Goal: Task Accomplishment & Management: Manage account settings

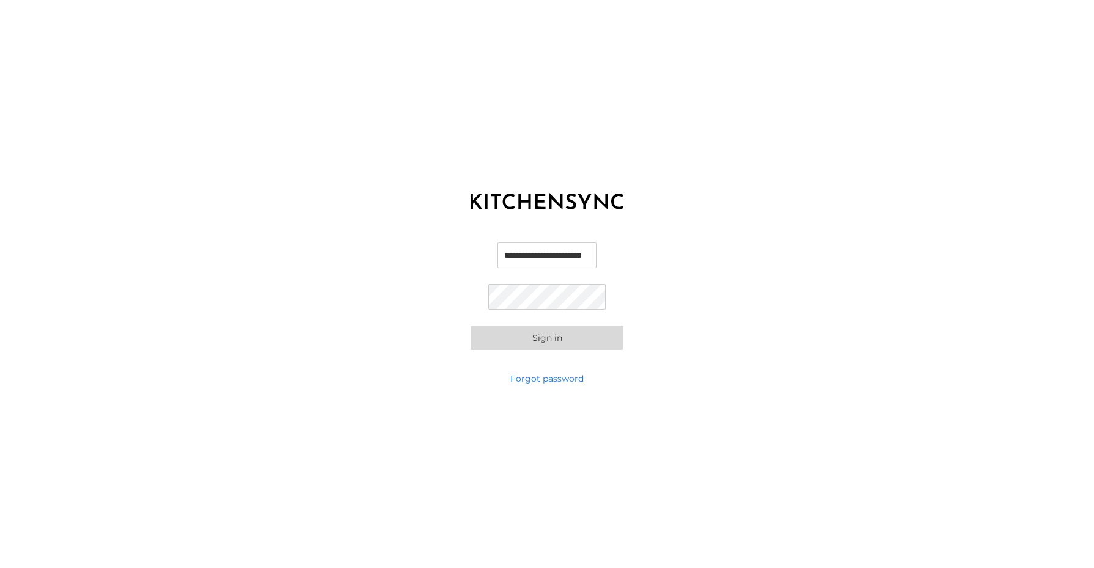
scroll to position [0, 15]
click at [548, 341] on button "Sign in" at bounding box center [547, 338] width 153 height 24
click at [555, 341] on button "Sign in" at bounding box center [547, 338] width 153 height 24
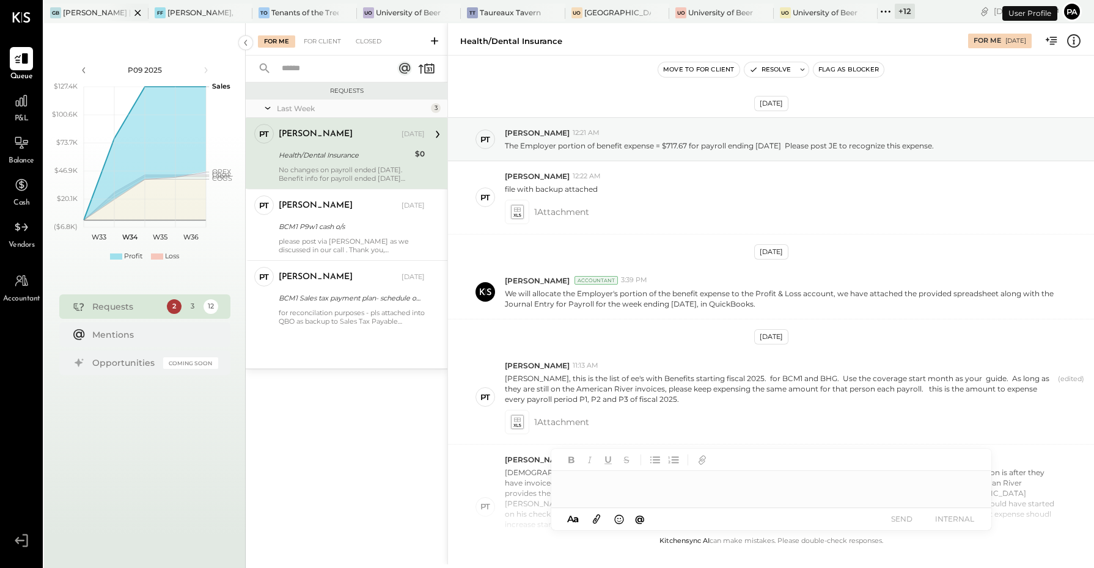
scroll to position [473, 0]
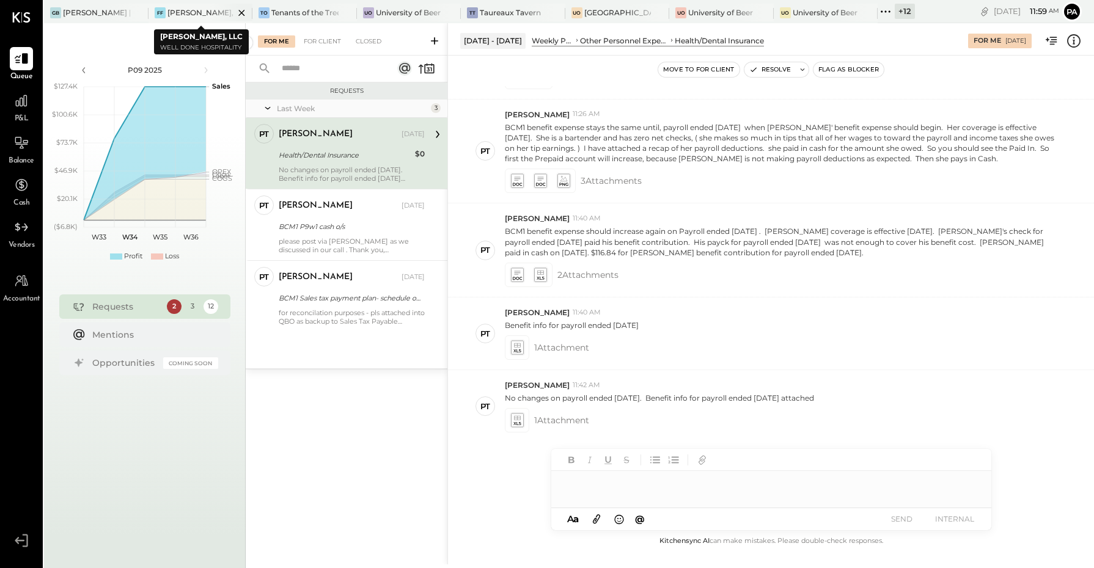
click at [243, 11] on icon at bounding box center [241, 13] width 6 height 6
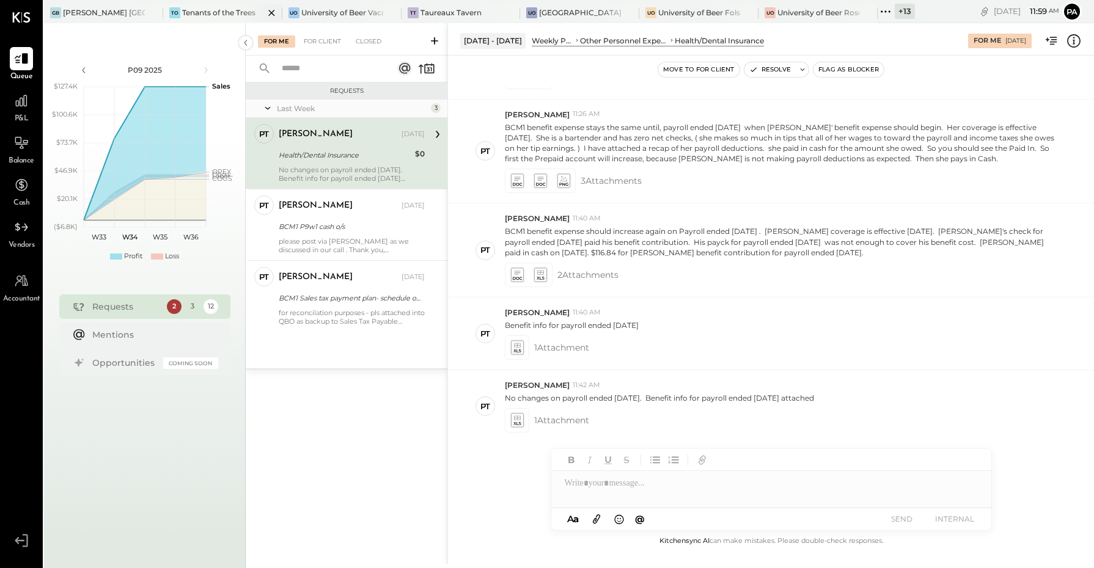
click at [272, 12] on icon at bounding box center [271, 13] width 6 height 6
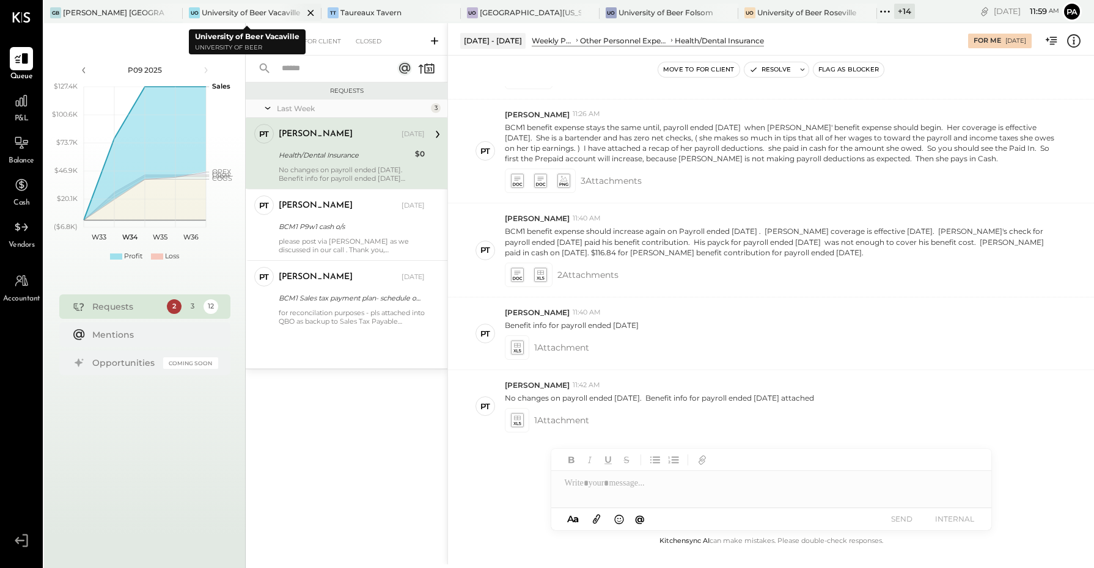
click at [306, 13] on icon at bounding box center [310, 13] width 15 height 15
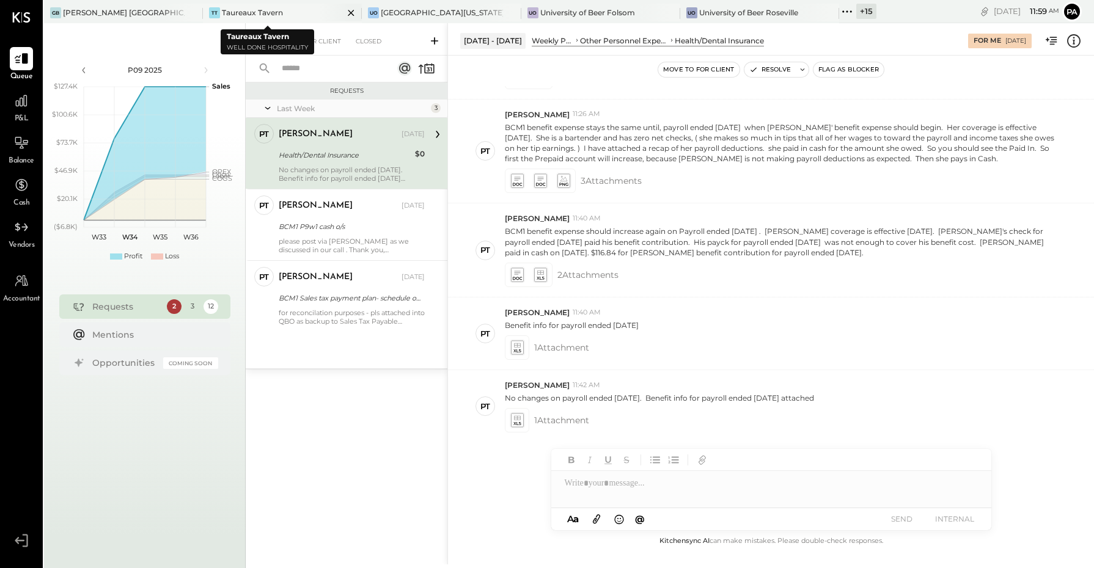
click at [344, 14] on icon at bounding box center [351, 13] width 15 height 15
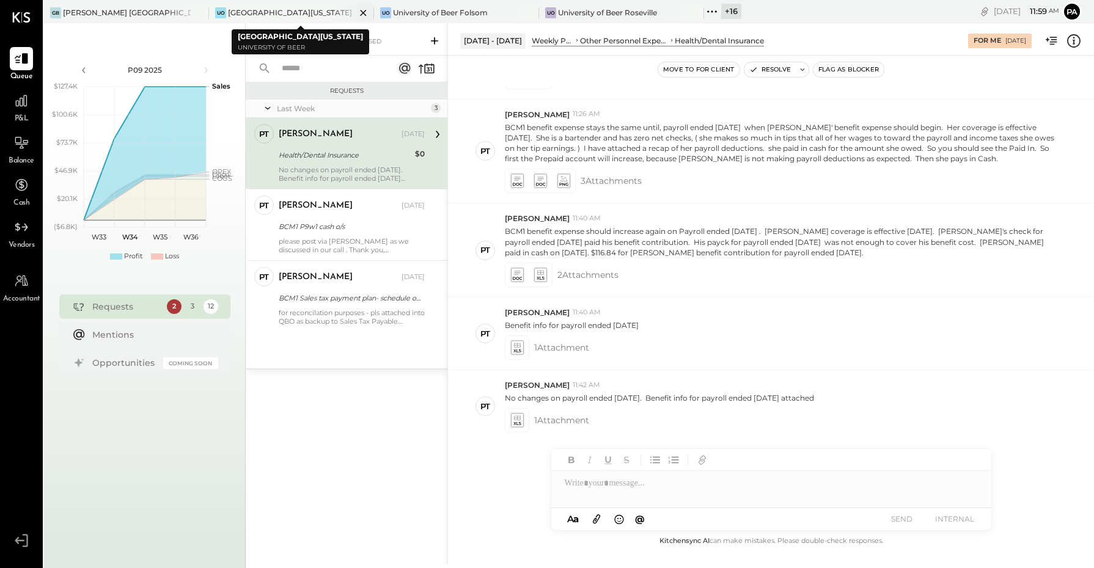
click at [364, 13] on icon at bounding box center [363, 13] width 15 height 15
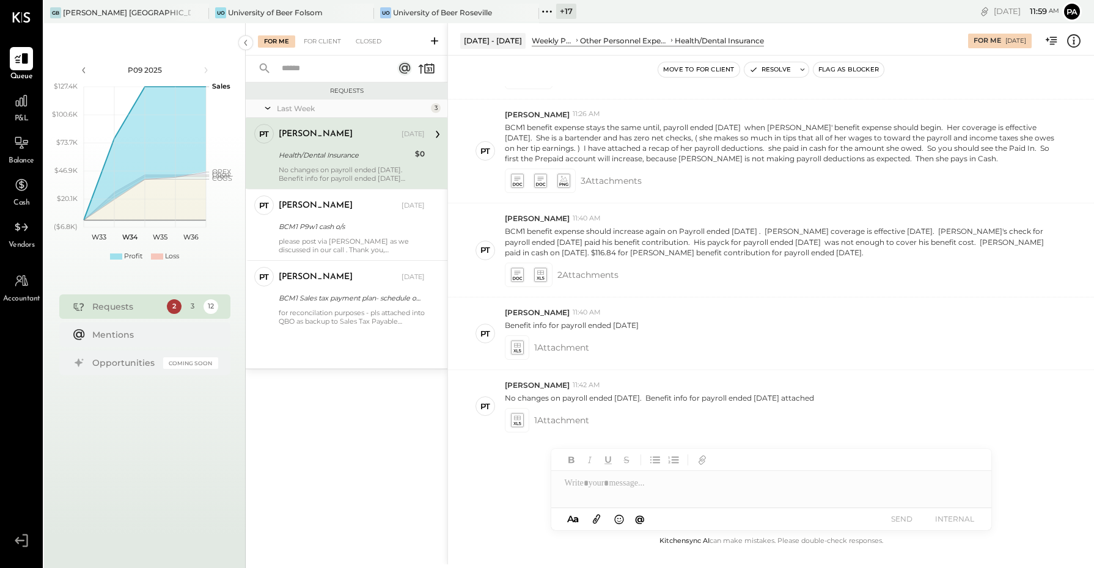
click at [364, 13] on icon at bounding box center [363, 13] width 15 height 15
click at [200, 10] on icon at bounding box center [198, 13] width 6 height 6
click at [52, 13] on icon at bounding box center [52, 12] width 16 height 16
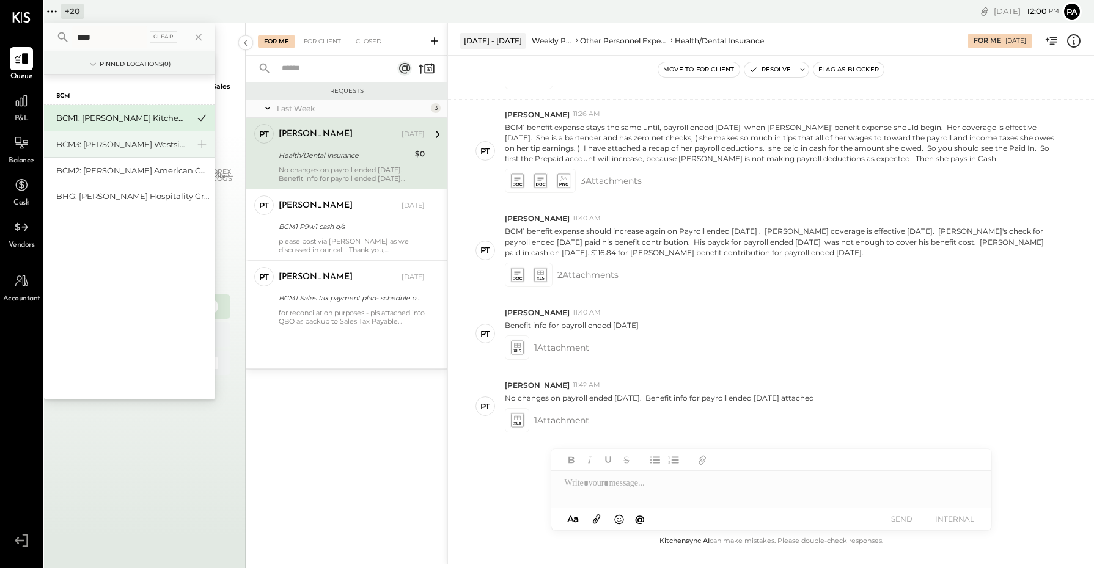
type input "****"
click at [101, 147] on div "BCM3: [PERSON_NAME] Westside Grill" at bounding box center [122, 145] width 132 height 12
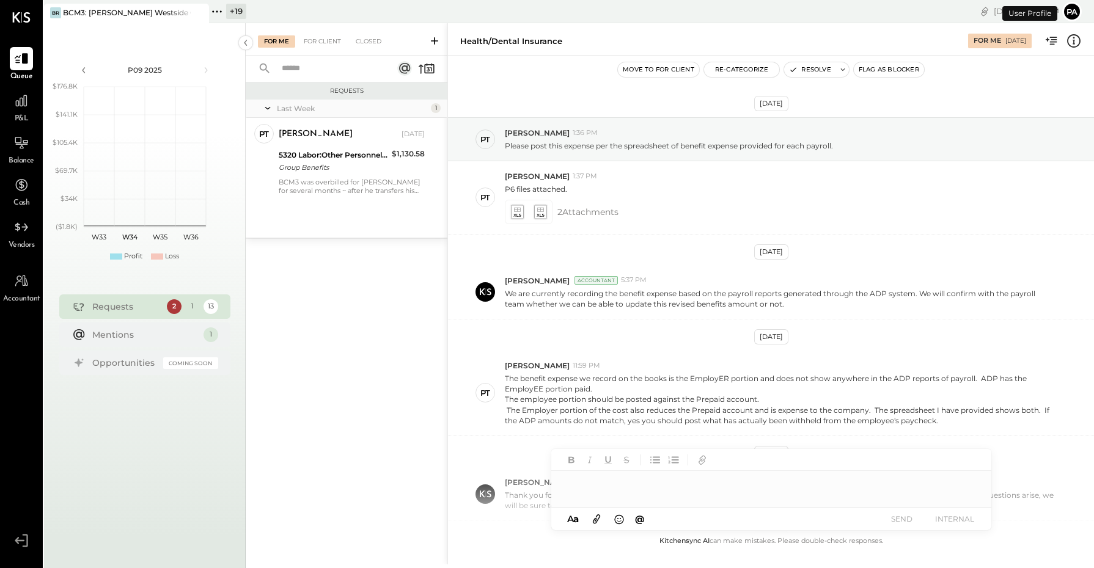
scroll to position [341, 0]
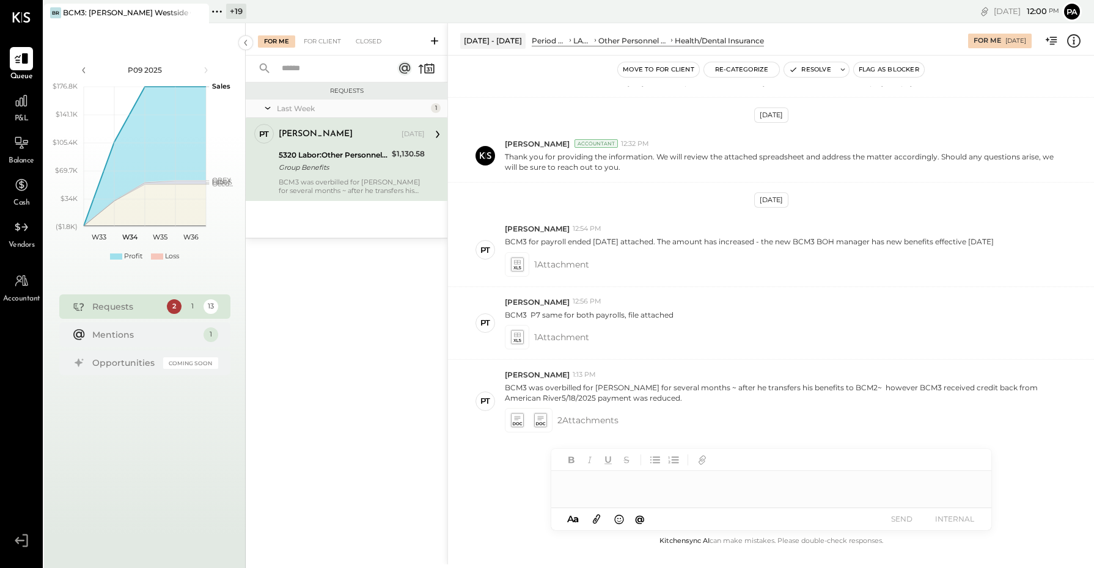
click at [216, 10] on icon at bounding box center [217, 12] width 16 height 16
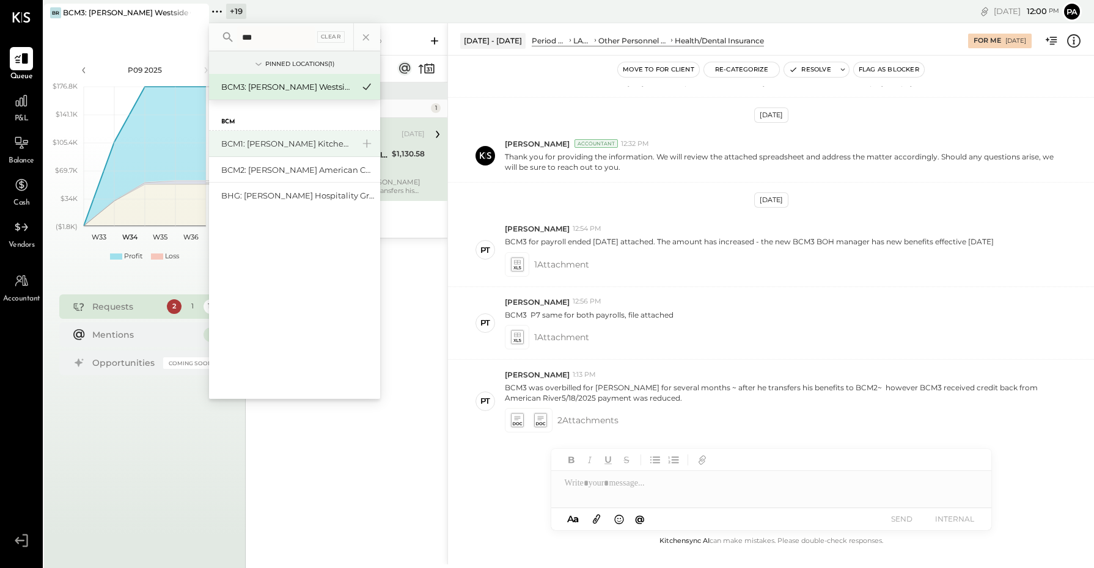
type input "***"
click at [267, 141] on div "BCM1: [PERSON_NAME] Kitchen Bar Market" at bounding box center [287, 144] width 132 height 12
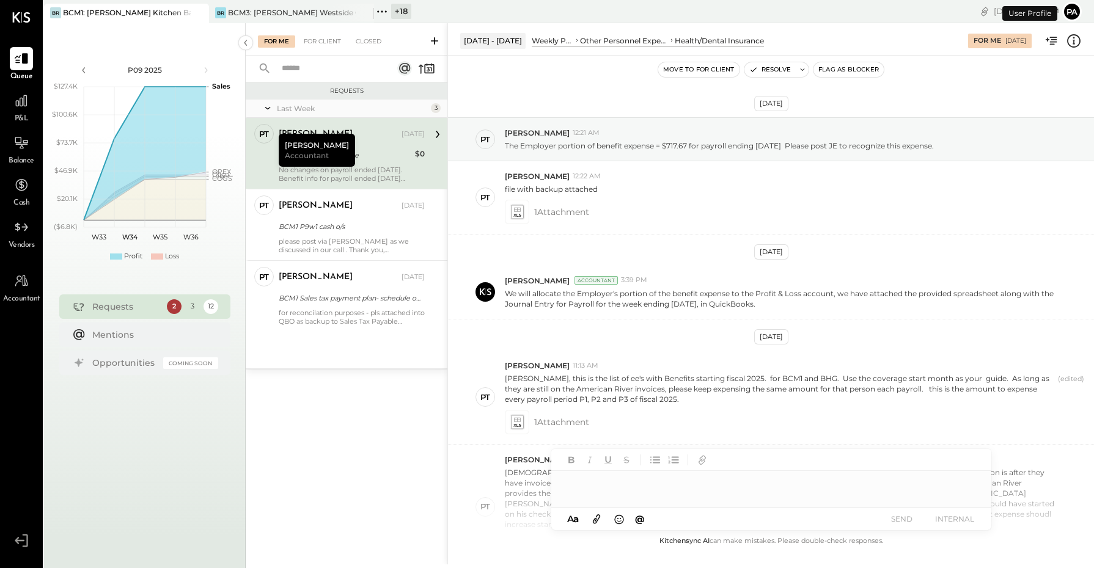
scroll to position [473, 0]
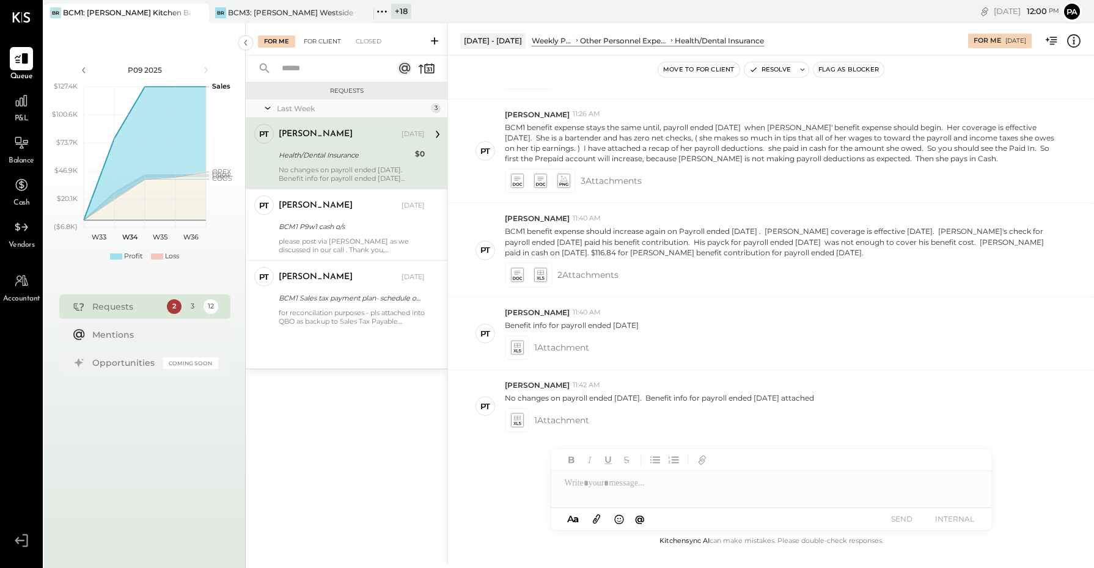
click at [328, 42] on div "For Client" at bounding box center [323, 41] width 50 height 12
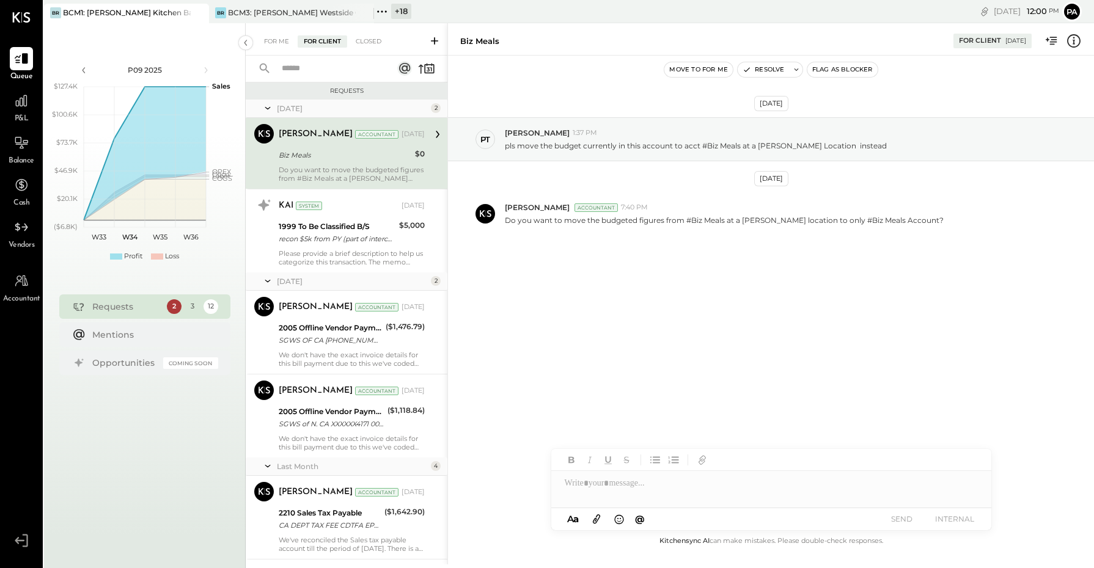
click at [375, 156] on div "Biz Meals" at bounding box center [345, 155] width 133 height 12
click at [772, 68] on button "Resolve" at bounding box center [763, 69] width 51 height 15
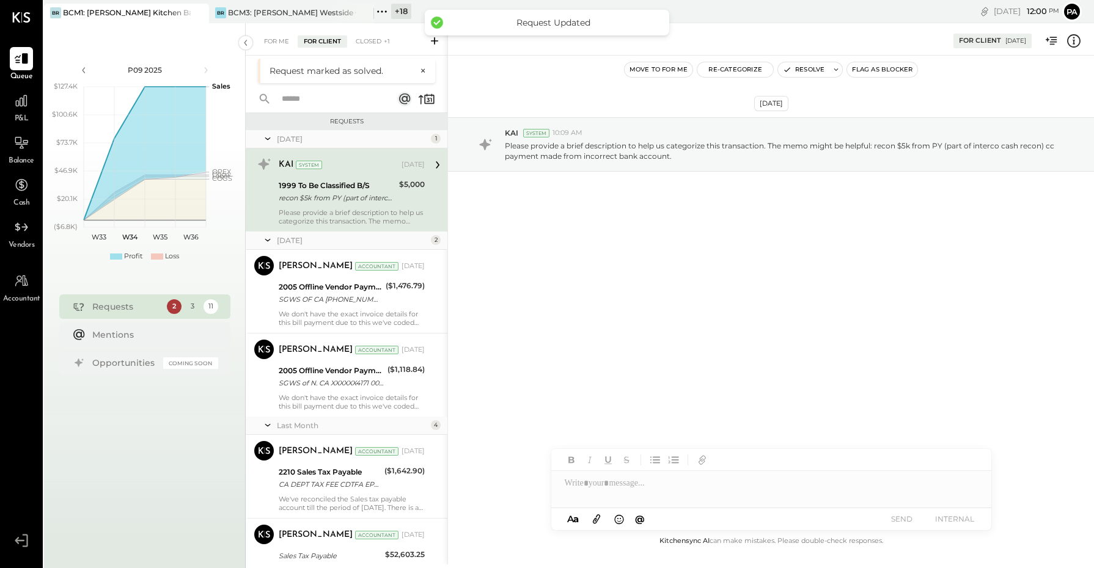
click at [355, 173] on div "KAI System [DATE]" at bounding box center [352, 164] width 146 height 17
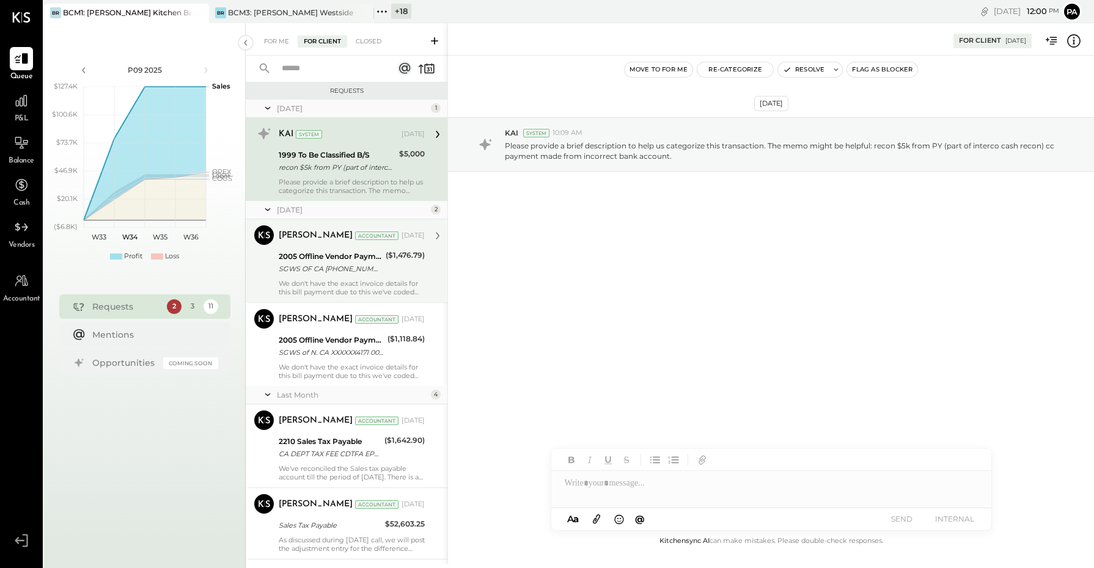
click at [368, 251] on div "2005 Offline Vendor Payments" at bounding box center [330, 257] width 103 height 12
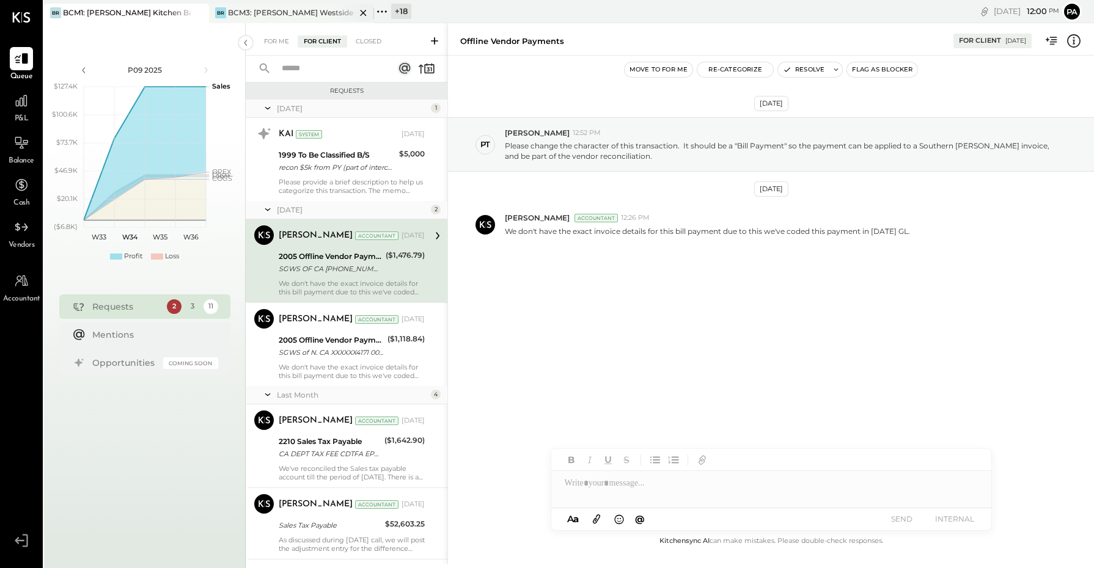
click at [287, 5] on div "BR BCM3: [PERSON_NAME] Westside Grill" at bounding box center [291, 14] width 165 height 20
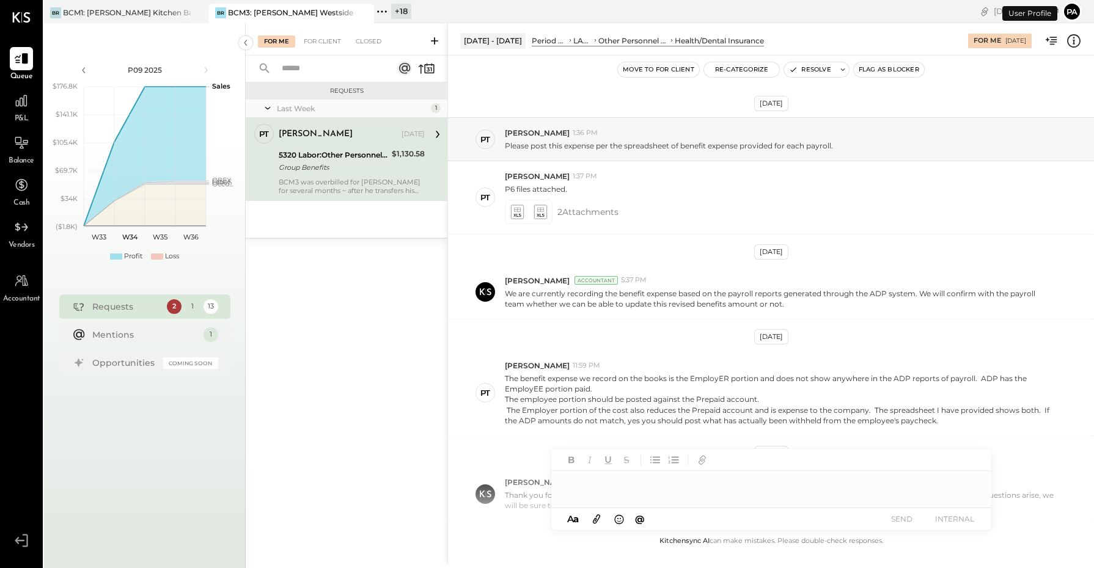
scroll to position [341, 0]
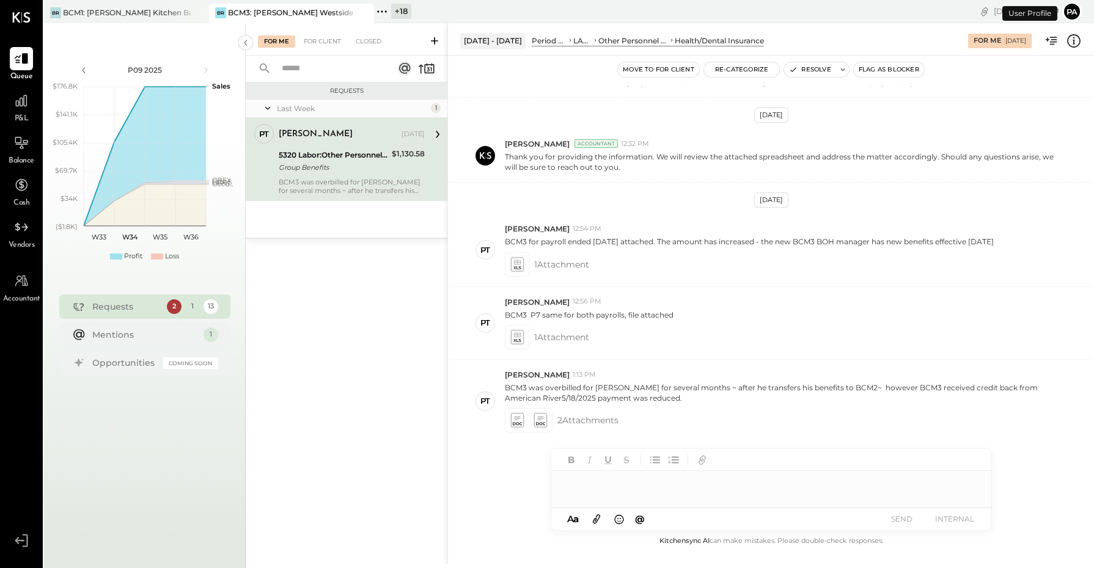
click at [331, 48] on div "For Me For Client Closed" at bounding box center [347, 39] width 202 height 32
click at [322, 43] on div "For Client" at bounding box center [323, 41] width 50 height 12
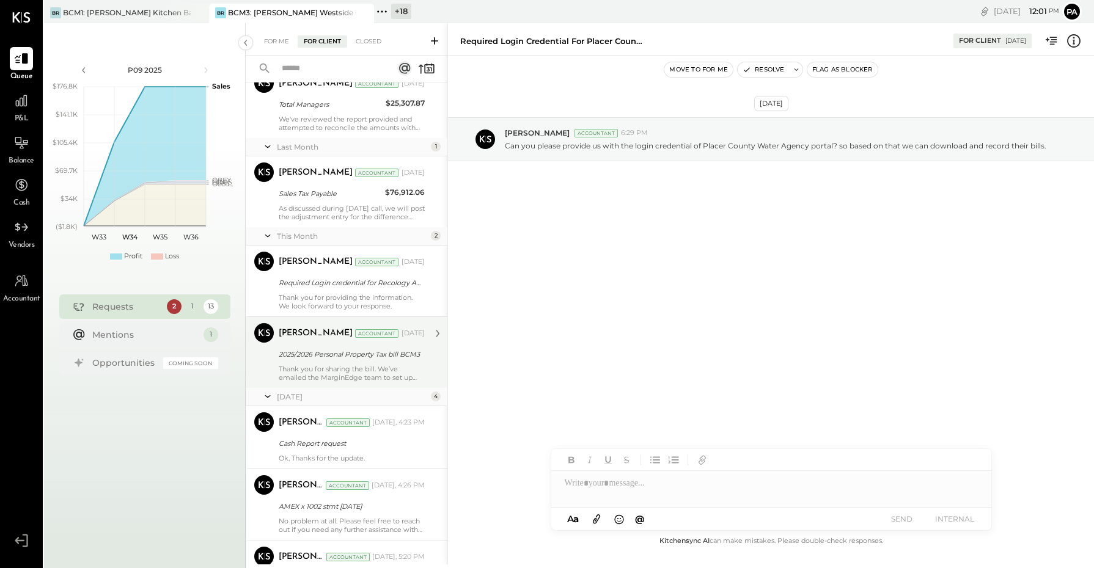
scroll to position [617, 0]
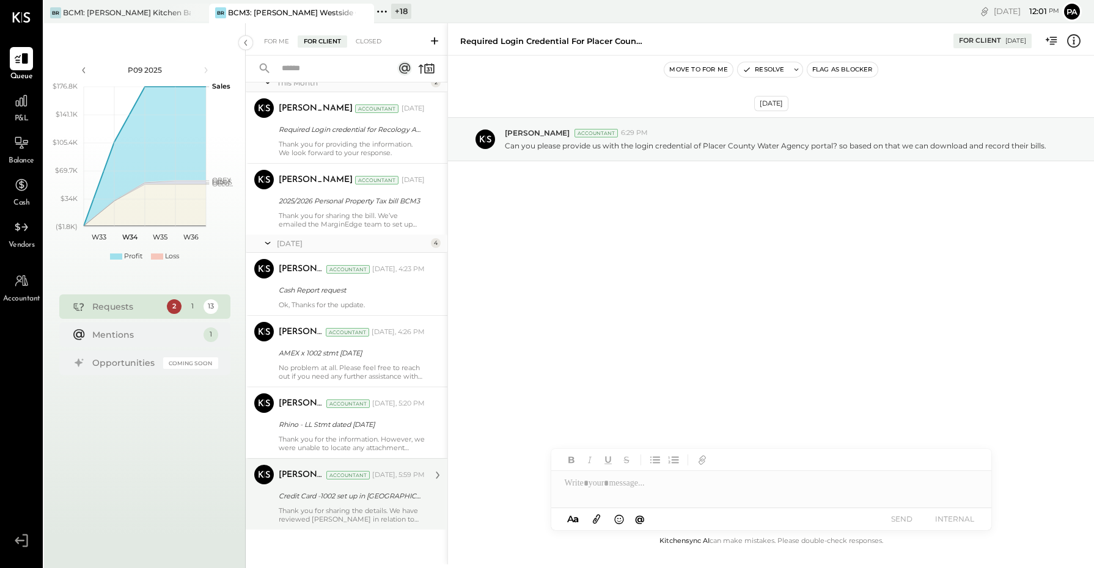
click at [319, 501] on div "Credit Card -1002 set up in [GEOGRAPHIC_DATA]" at bounding box center [350, 496] width 142 height 12
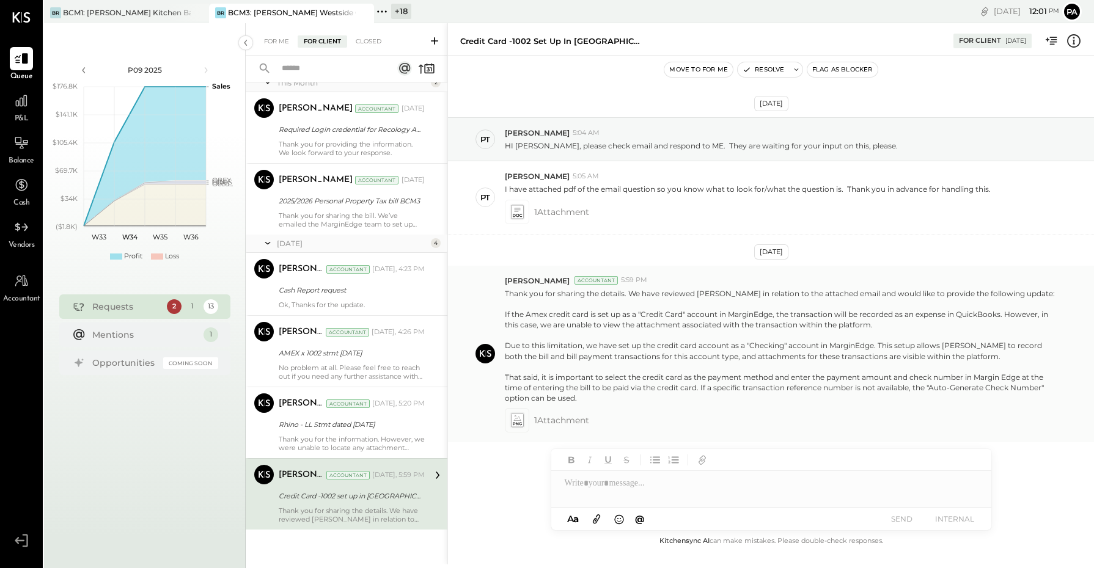
click at [562, 414] on span "1 Attachment" at bounding box center [561, 420] width 55 height 24
click at [514, 424] on icon at bounding box center [517, 424] width 9 height 3
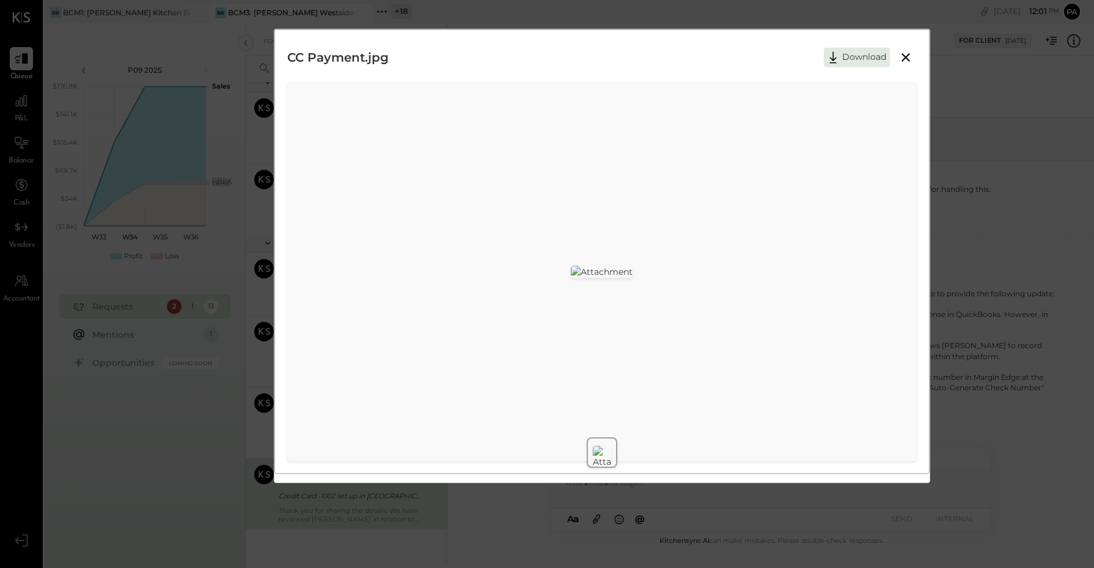
click at [914, 62] on button at bounding box center [906, 58] width 22 height 16
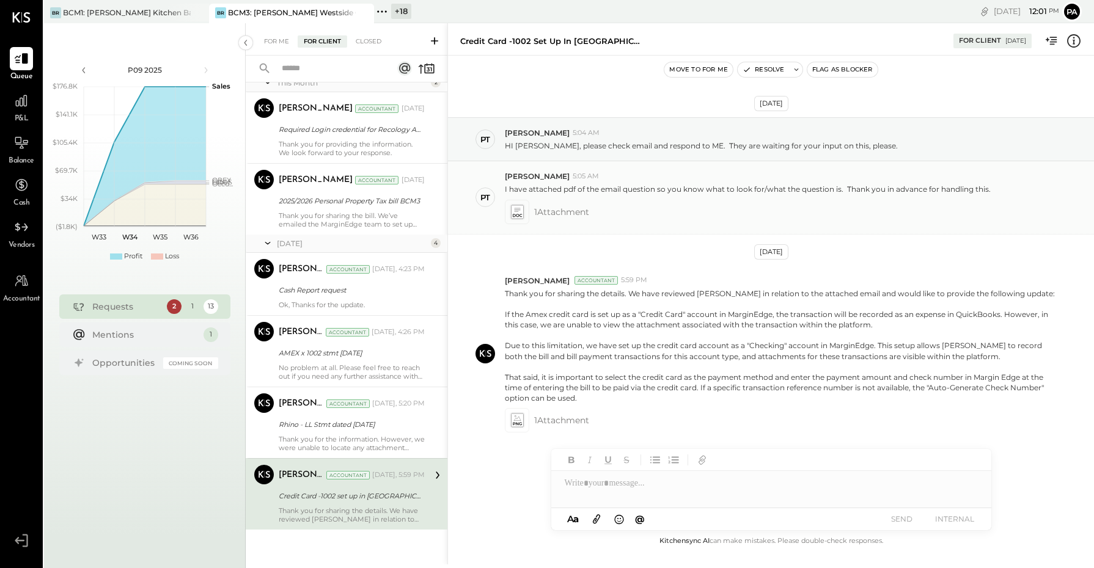
click at [511, 210] on icon at bounding box center [517, 211] width 12 height 13
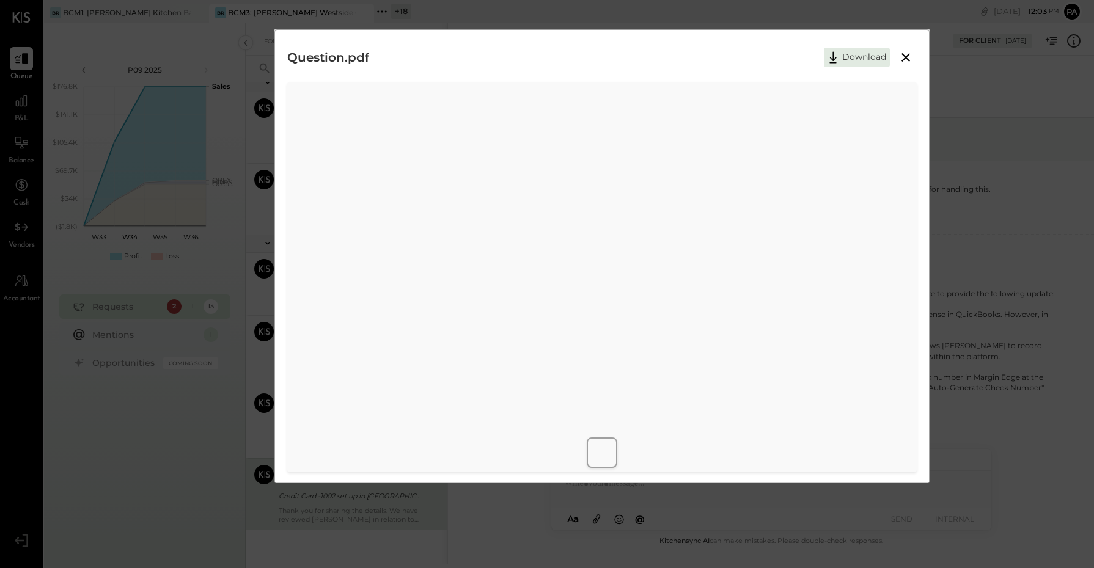
click at [905, 59] on icon at bounding box center [906, 57] width 15 height 15
